Goal: Navigation & Orientation: Find specific page/section

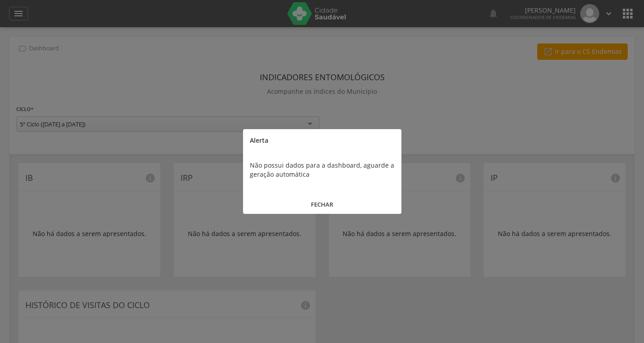
click at [325, 204] on button "FECHAR" at bounding box center [322, 204] width 159 height 19
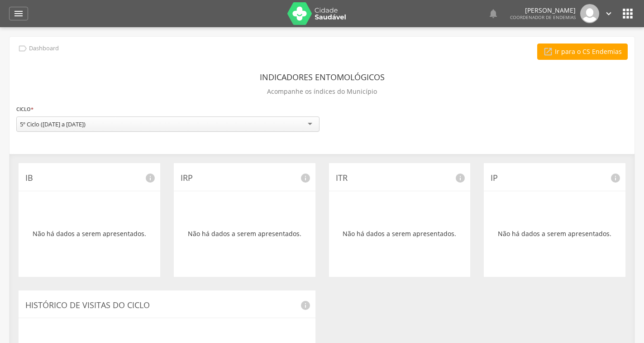
click at [328, 13] on img at bounding box center [317, 13] width 59 height 23
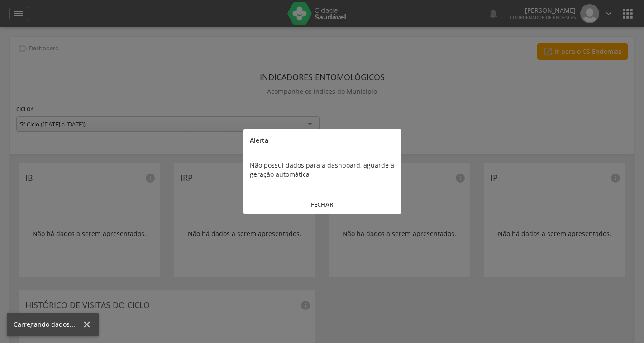
click at [314, 200] on button "FECHAR" at bounding box center [322, 204] width 159 height 19
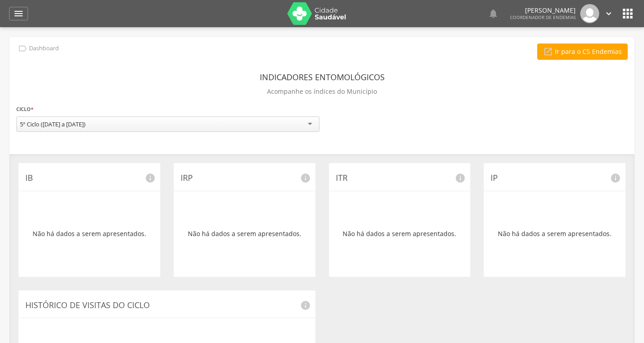
click at [631, 17] on icon "" at bounding box center [628, 13] width 14 height 14
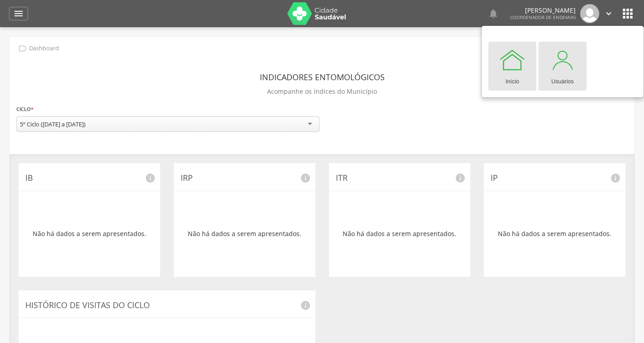
click at [560, 68] on div at bounding box center [562, 59] width 27 height 27
